Goal: Task Accomplishment & Management: Manage account settings

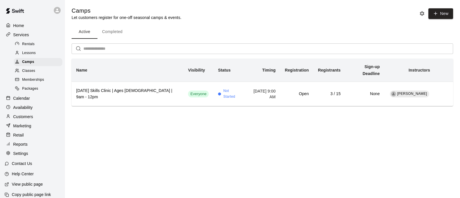
click at [28, 101] on p "Calendar" at bounding box center [21, 99] width 17 height 6
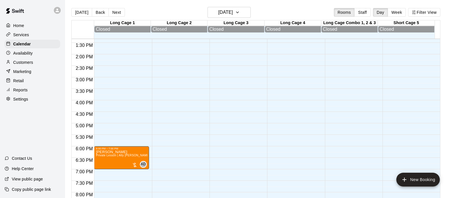
scroll to position [304, 0]
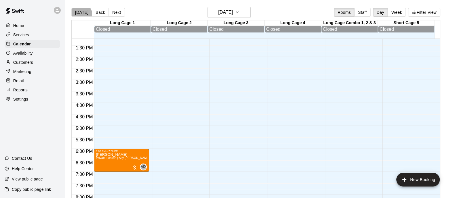
click at [80, 15] on button "[DATE]" at bounding box center [81, 12] width 21 height 9
click at [114, 12] on button "Next" at bounding box center [116, 12] width 16 height 9
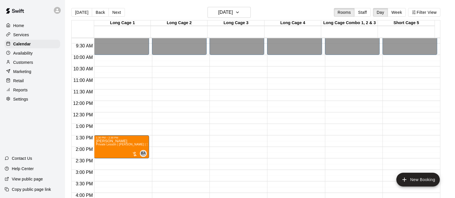
scroll to position [214, 0]
click at [115, 14] on button "Next" at bounding box center [116, 12] width 16 height 9
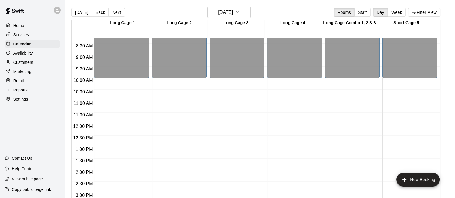
scroll to position [281, 0]
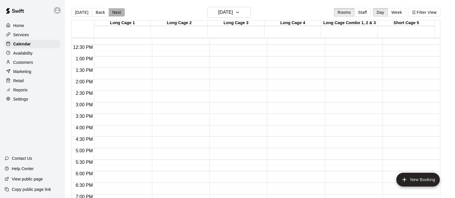
click at [119, 10] on button "Next" at bounding box center [116, 12] width 16 height 9
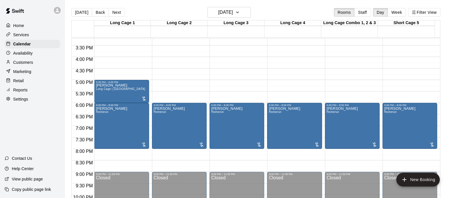
scroll to position [350, 0]
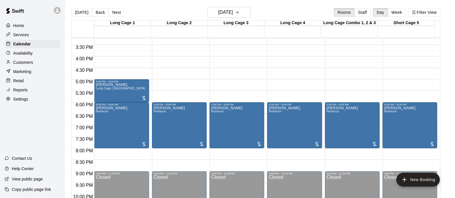
click at [38, 36] on div "Services" at bounding box center [33, 35] width 56 height 9
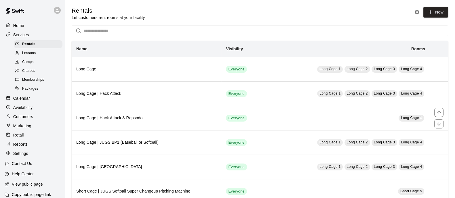
scroll to position [186, 0]
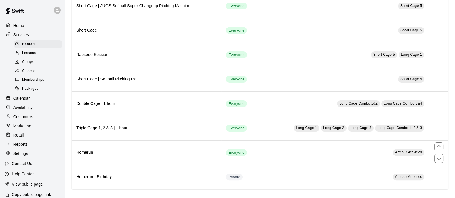
click at [130, 150] on h6 "Homerun" at bounding box center [146, 153] width 140 height 6
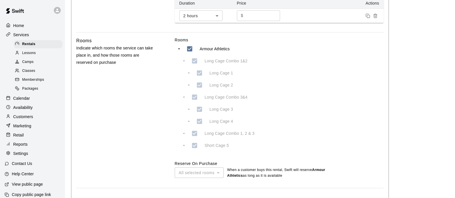
scroll to position [288, 0]
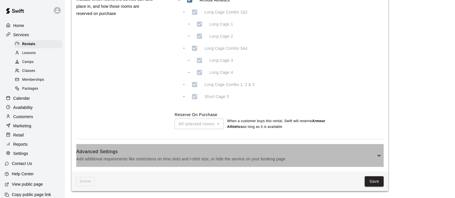
click at [352, 153] on h6 "Advanced Settings" at bounding box center [225, 151] width 299 height 7
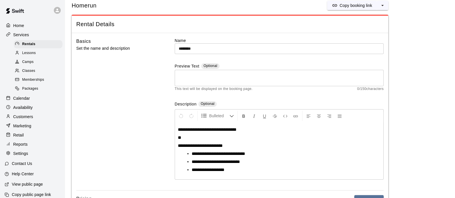
scroll to position [0, 0]
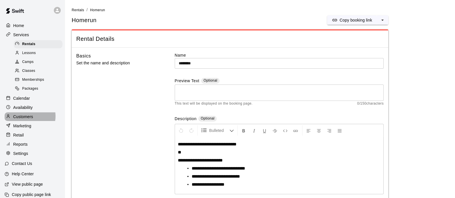
click at [28, 120] on p "Customers" at bounding box center [23, 117] width 20 height 6
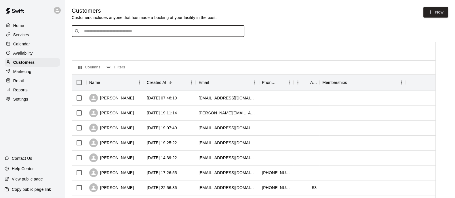
click at [141, 33] on input "Search customers by name or email" at bounding box center [161, 31] width 159 height 6
type input "****"
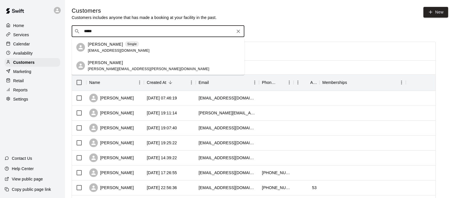
click at [111, 73] on div "[PERSON_NAME] [PERSON_NAME][EMAIL_ADDRESS][PERSON_NAME][DOMAIN_NAME]" at bounding box center [158, 66] width 173 height 18
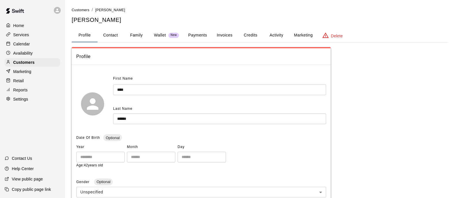
click at [133, 35] on button "Family" at bounding box center [136, 35] width 26 height 14
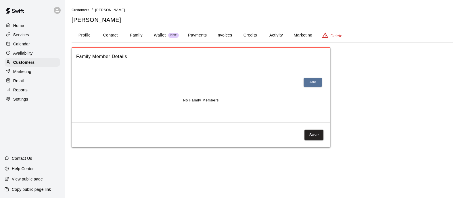
click at [87, 37] on button "Profile" at bounding box center [85, 35] width 26 height 14
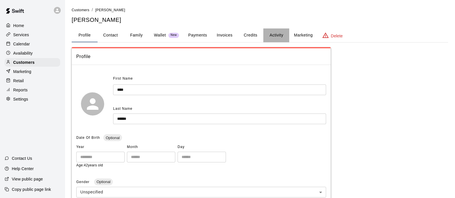
click at [276, 36] on button "Activity" at bounding box center [276, 35] width 26 height 14
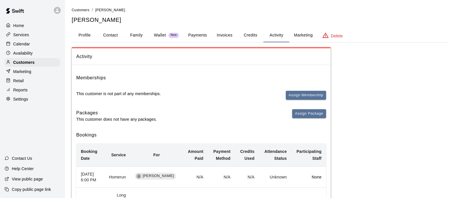
click at [25, 39] on div "Services" at bounding box center [33, 35] width 56 height 9
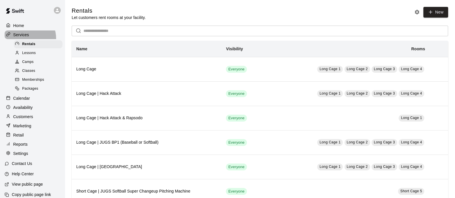
click at [25, 39] on div "Services" at bounding box center [33, 35] width 56 height 9
click at [22, 101] on p "Calendar" at bounding box center [21, 99] width 17 height 6
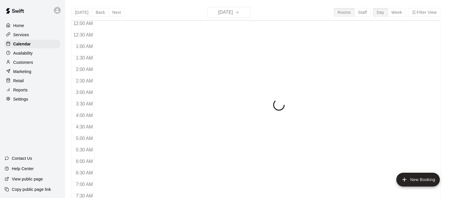
scroll to position [301, 0]
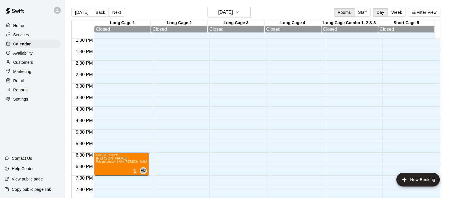
click at [118, 14] on button "Next" at bounding box center [116, 12] width 16 height 9
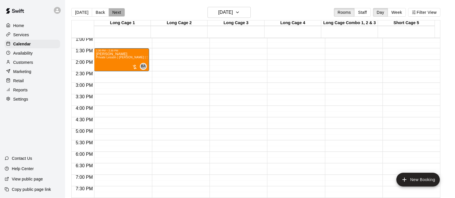
click at [118, 14] on button "Next" at bounding box center [116, 12] width 16 height 9
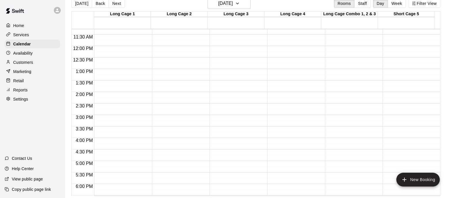
scroll to position [257, 0]
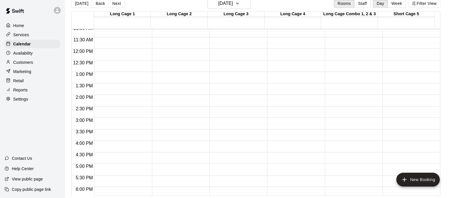
click at [112, 5] on button "Next" at bounding box center [116, 3] width 16 height 9
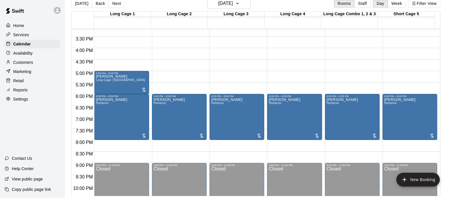
scroll to position [350, 0]
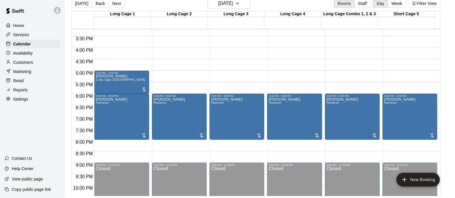
click at [110, 5] on button "Next" at bounding box center [116, 3] width 16 height 9
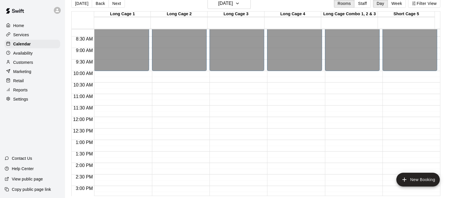
scroll to position [188, 0]
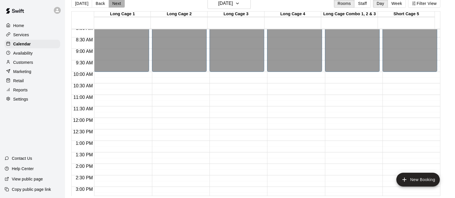
click at [116, 5] on button "Next" at bounding box center [116, 3] width 16 height 9
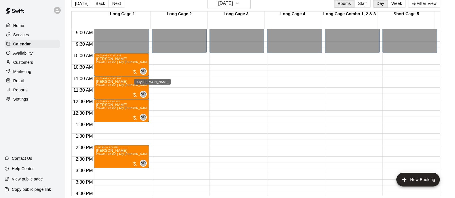
scroll to position [206, 0]
click at [116, 6] on button "Next" at bounding box center [116, 3] width 16 height 9
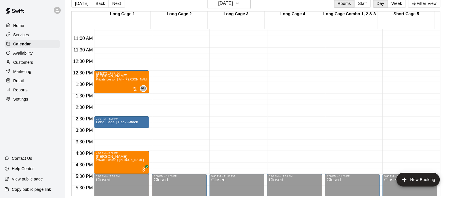
scroll to position [247, 0]
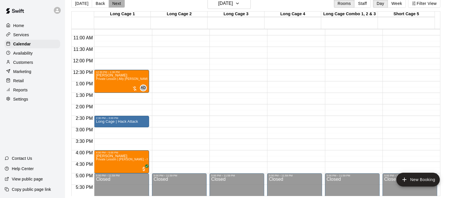
click at [114, 5] on button "Next" at bounding box center [116, 3] width 16 height 9
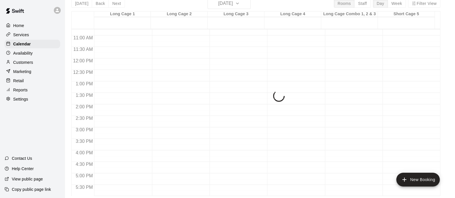
click at [114, 5] on div "[DATE] Back [DATE][DATE] Rooms Staff Day Week Filter View Long Cage 1 25 Mon Lo…" at bounding box center [255, 97] width 369 height 198
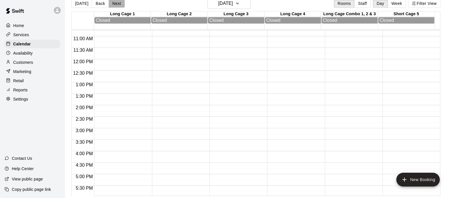
click at [114, 5] on button "Next" at bounding box center [116, 3] width 16 height 9
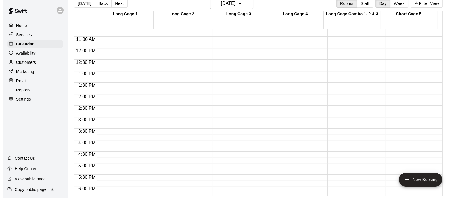
scroll to position [259, 0]
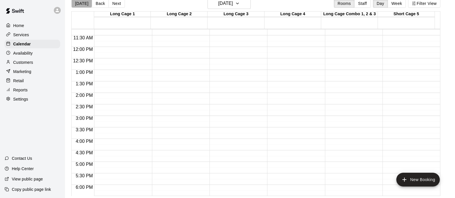
click at [81, 2] on button "[DATE]" at bounding box center [81, 3] width 21 height 9
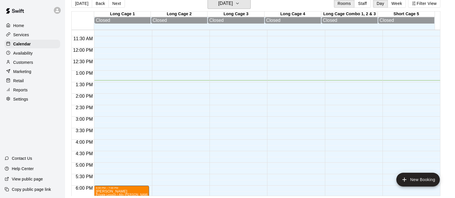
click at [231, 7] on h6 "[DATE]" at bounding box center [225, 3] width 15 height 8
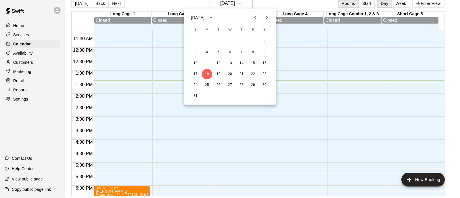
click at [268, 16] on icon "Next month" at bounding box center [267, 17] width 7 height 7
click at [217, 39] on button "2" at bounding box center [219, 41] width 10 height 10
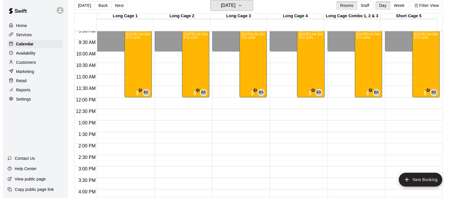
scroll to position [175, 0]
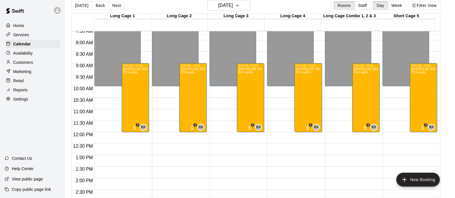
click at [130, 91] on div "[DATE] All Skills Camp 6/15 spots" at bounding box center [135, 166] width 24 height 198
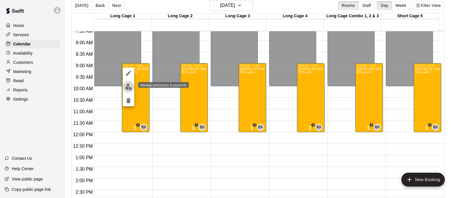
click at [129, 90] on button "edit" at bounding box center [129, 86] width 12 height 11
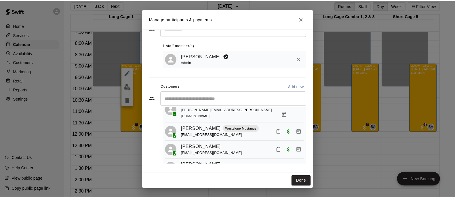
scroll to position [73, 0]
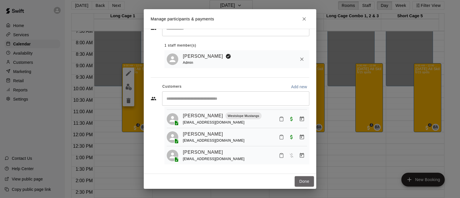
click at [302, 178] on button "Done" at bounding box center [304, 181] width 19 height 11
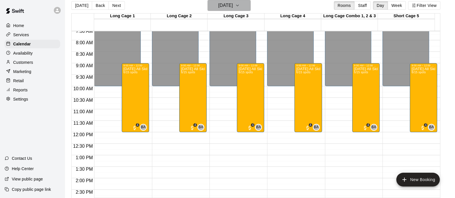
click at [219, 9] on button "[DATE]" at bounding box center [228, 5] width 43 height 11
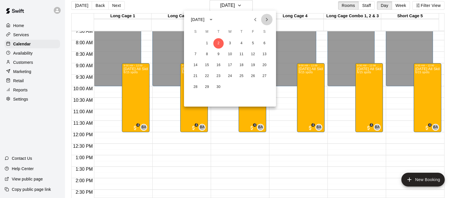
click at [266, 16] on button "Next month" at bounding box center [267, 20] width 12 height 12
click at [264, 42] on button "4" at bounding box center [265, 43] width 10 height 10
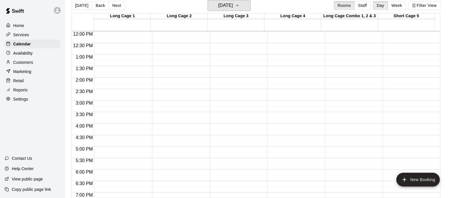
scroll to position [276, 0]
